Goal: Navigation & Orientation: Find specific page/section

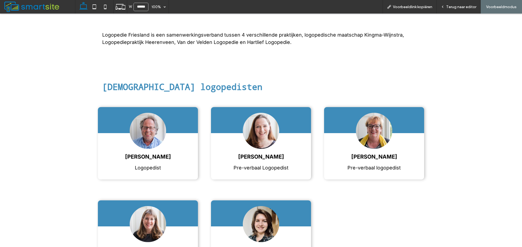
scroll to position [163, 0]
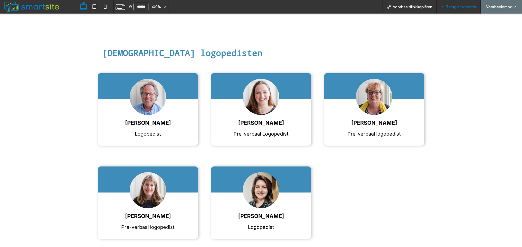
click at [453, 7] on span "Terug naar editor" at bounding box center [461, 7] width 30 height 5
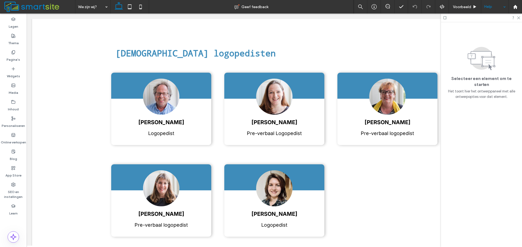
scroll to position [165, 0]
click at [514, 3] on div at bounding box center [515, 7] width 14 height 14
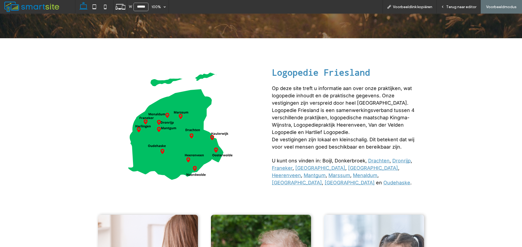
scroll to position [163, 0]
